Goal: Task Accomplishment & Management: Manage account settings

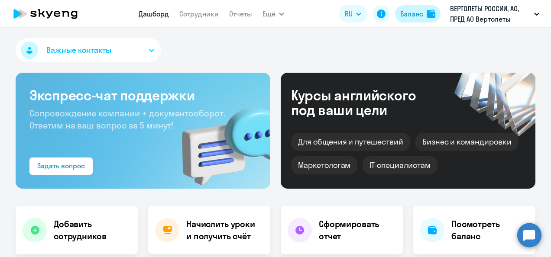
click at [406, 11] on div "Баланс" at bounding box center [411, 14] width 23 height 10
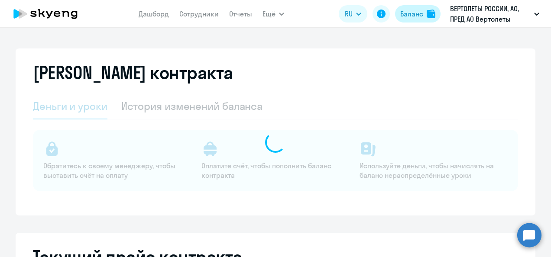
select select "english_adult_not_native_speaker"
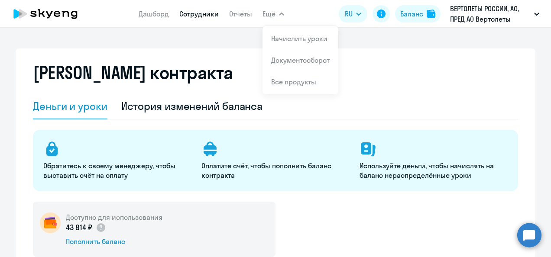
click at [202, 13] on link "Сотрудники" at bounding box center [198, 14] width 39 height 9
select select "30"
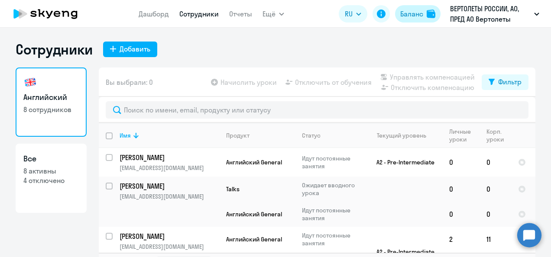
click at [420, 8] on button "Баланс" at bounding box center [417, 13] width 45 height 17
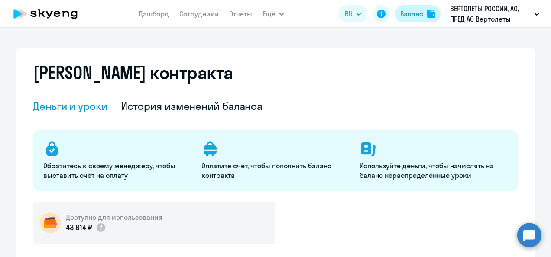
select select "english_adult_not_native_speaker"
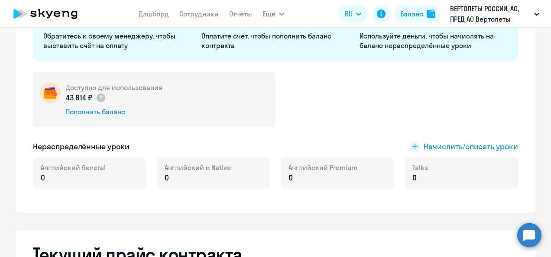
scroll to position [130, 0]
click at [468, 149] on span "Начислить/списать уроки" at bounding box center [470, 146] width 94 height 11
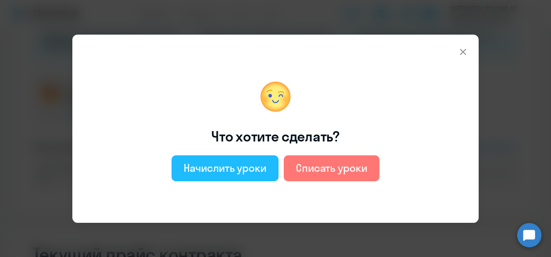
click at [245, 163] on div "Начислить уроки" at bounding box center [225, 168] width 83 height 14
select select "english_adult_not_native_speaker"
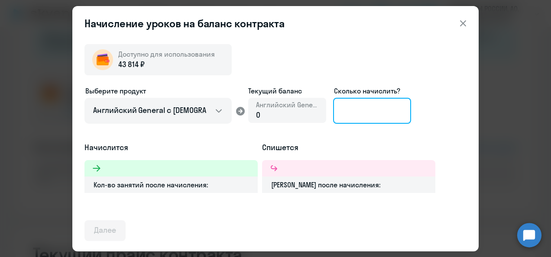
click at [362, 109] on input at bounding box center [372, 111] width 78 height 26
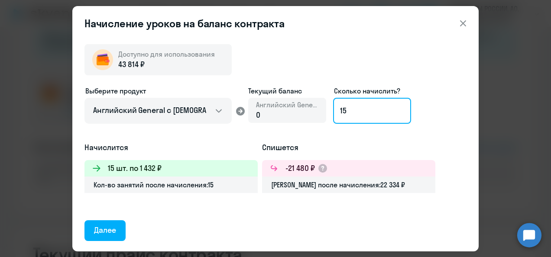
type input "1"
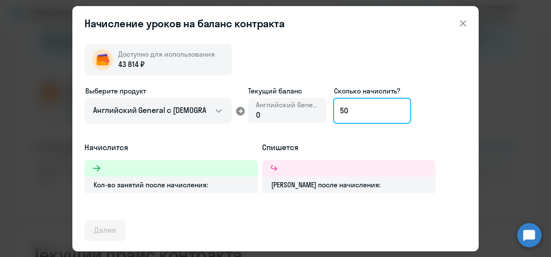
type input "5"
type input "4"
type input "3"
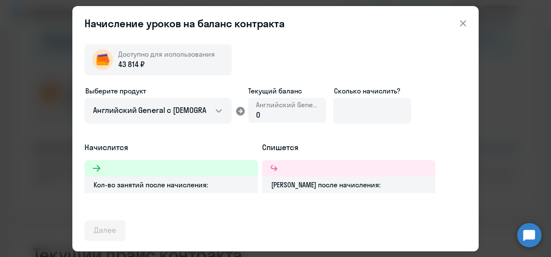
click at [462, 20] on icon at bounding box center [463, 23] width 10 height 10
